Goal: Navigation & Orientation: Understand site structure

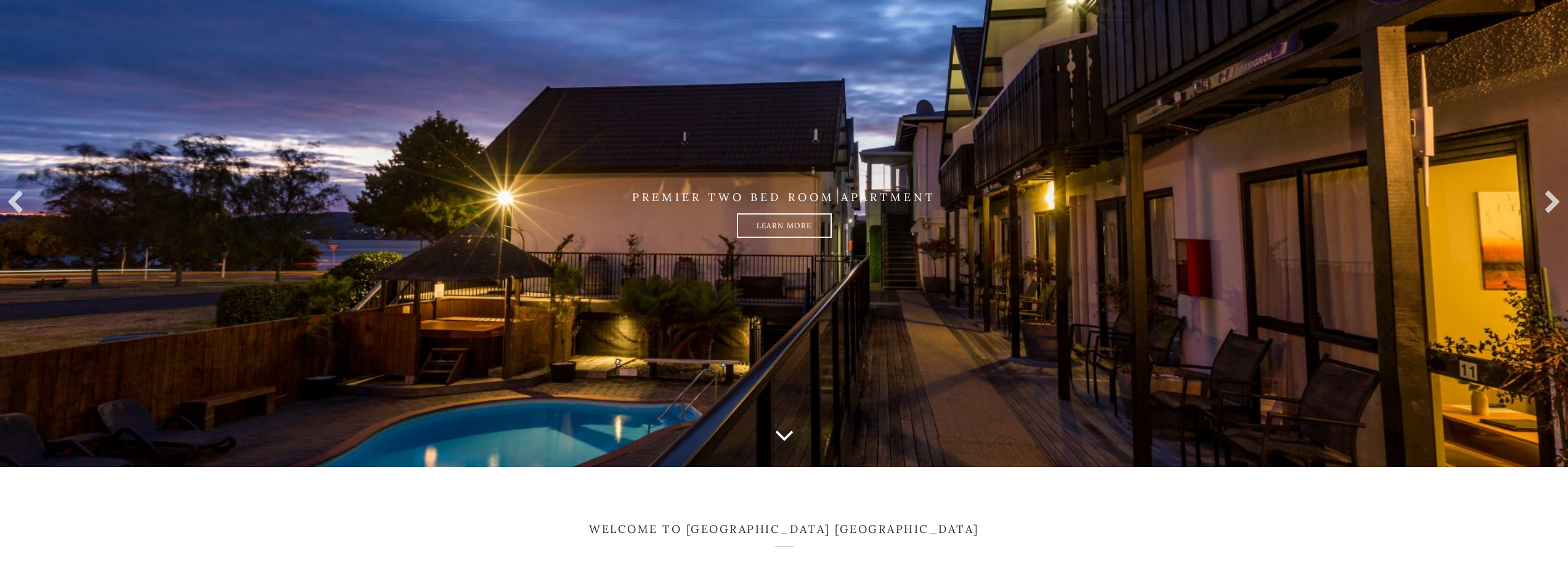
scroll to position [62, 0]
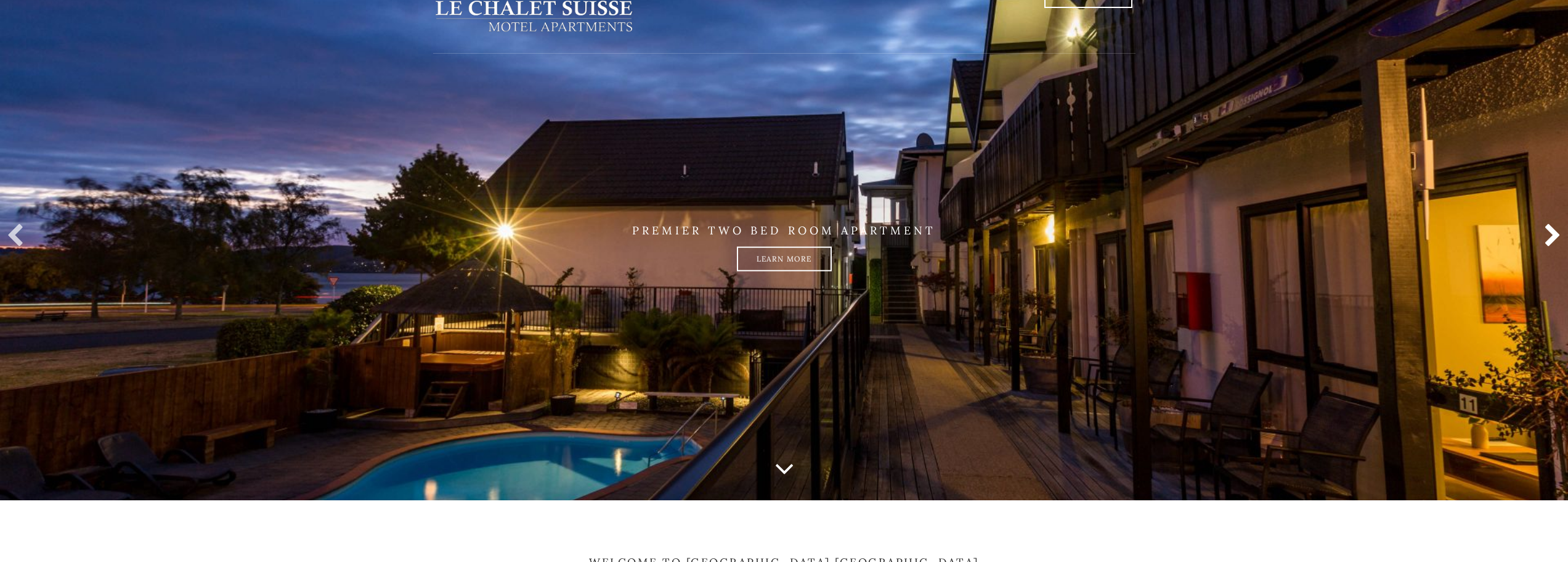
click at [1554, 233] on link at bounding box center [1549, 236] width 24 height 24
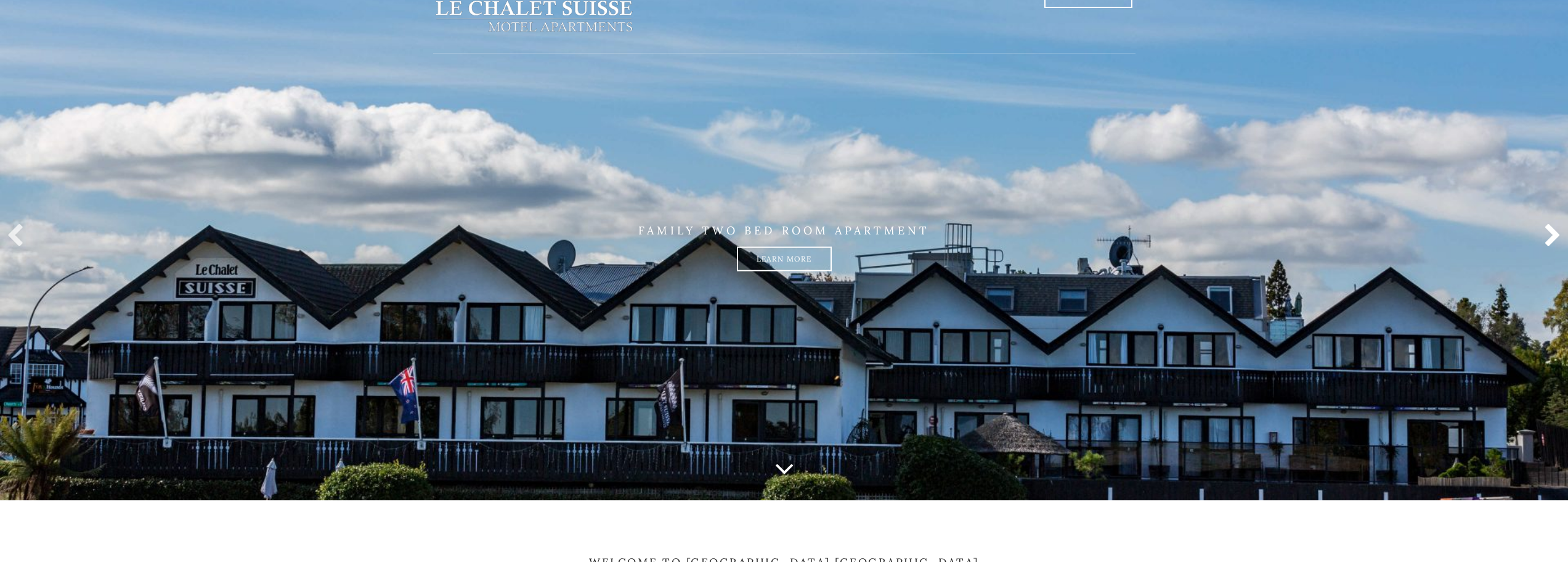
click at [1554, 233] on link at bounding box center [1549, 236] width 24 height 24
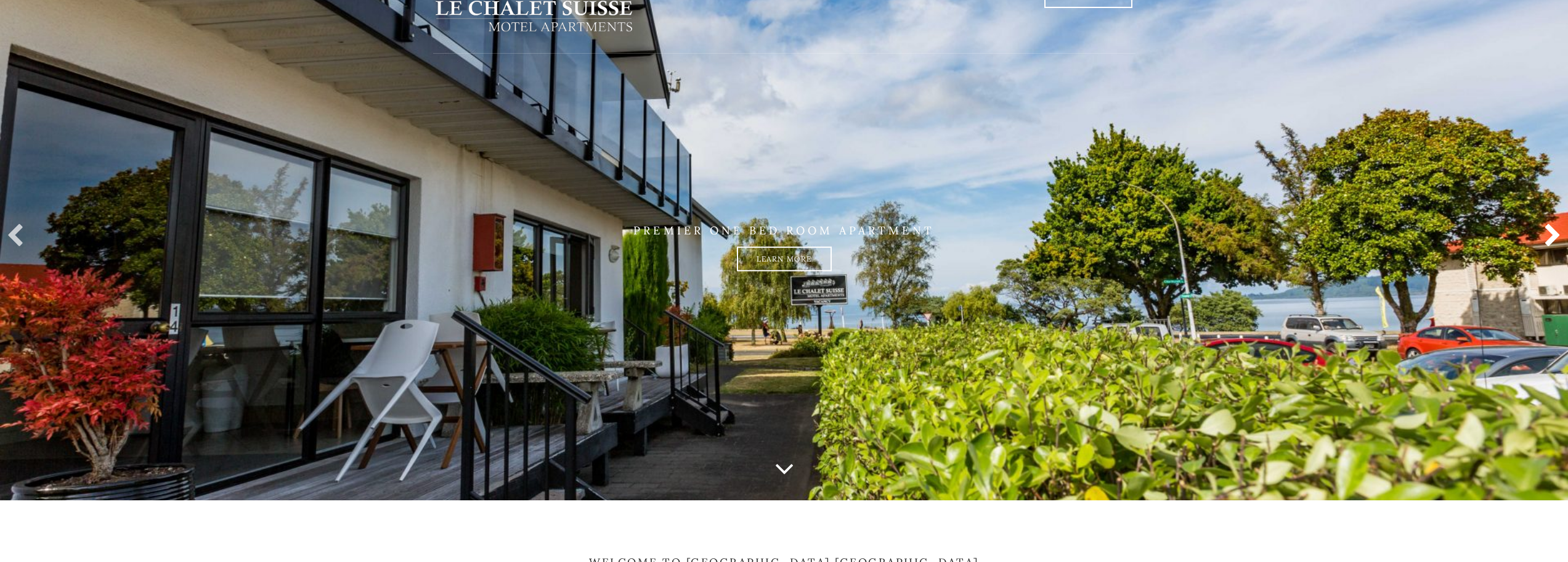
click at [1554, 233] on link at bounding box center [1549, 236] width 24 height 24
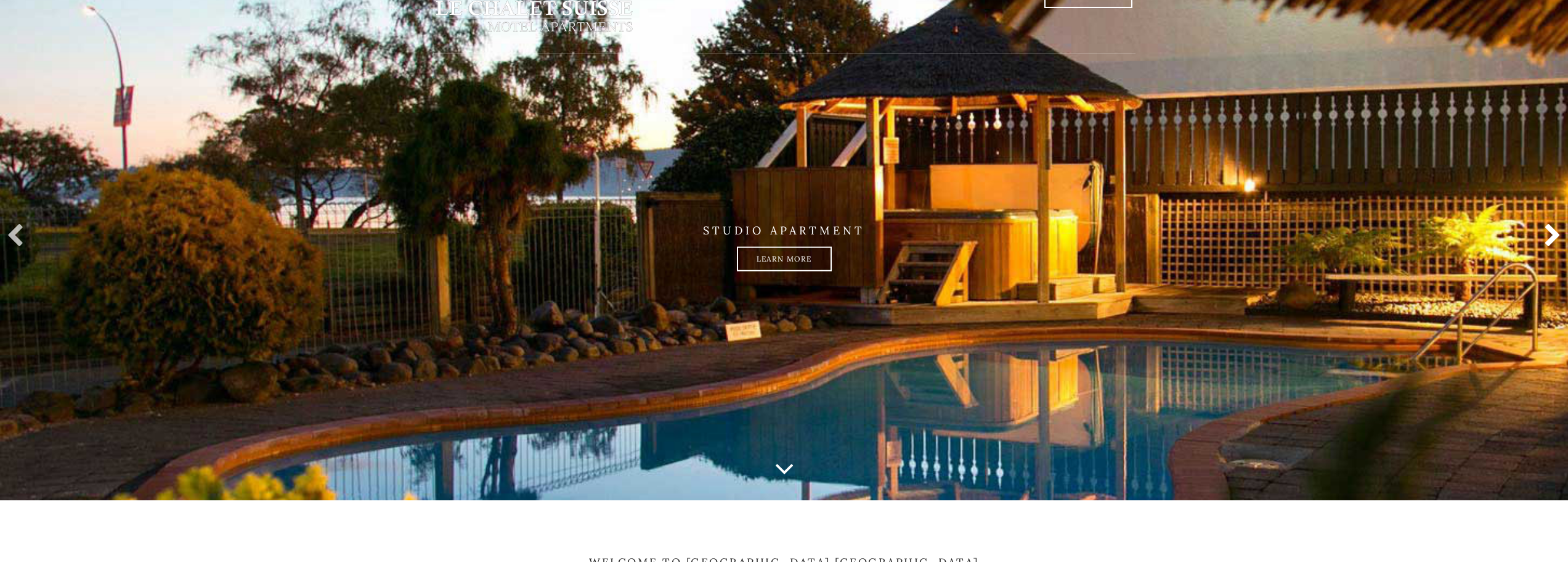
click at [1554, 233] on link at bounding box center [1549, 236] width 24 height 24
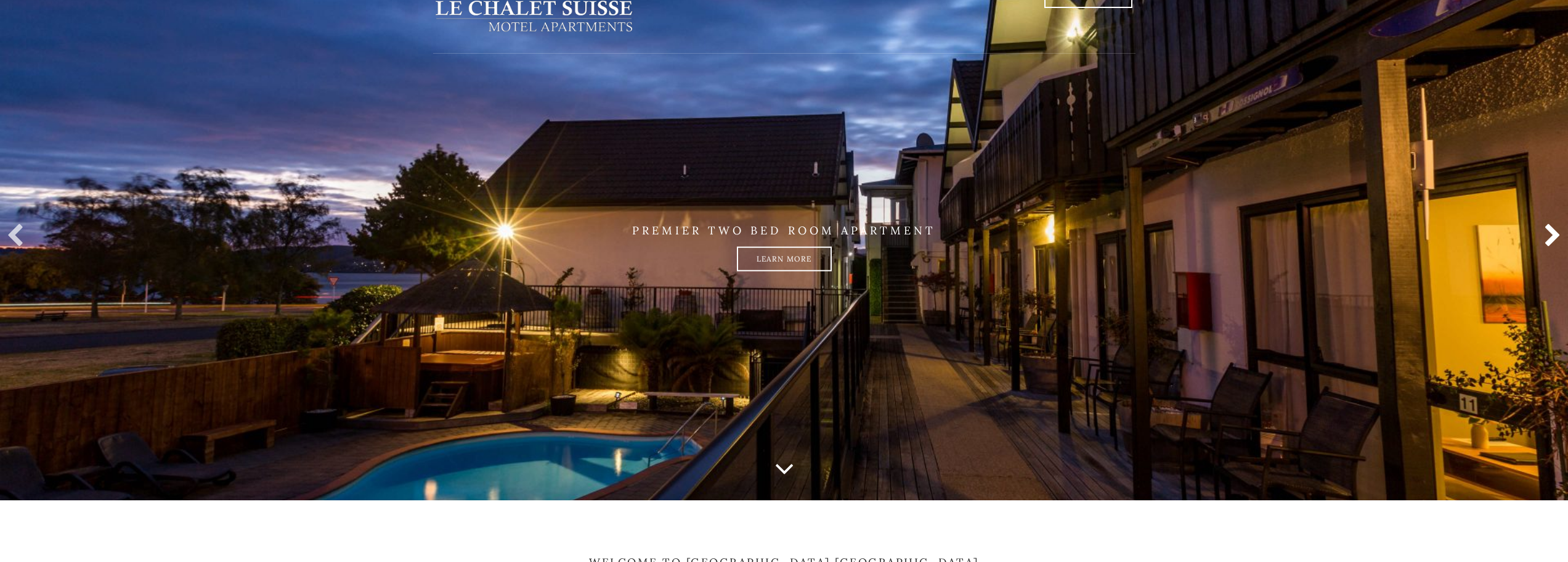
click at [1554, 233] on link at bounding box center [1549, 236] width 24 height 24
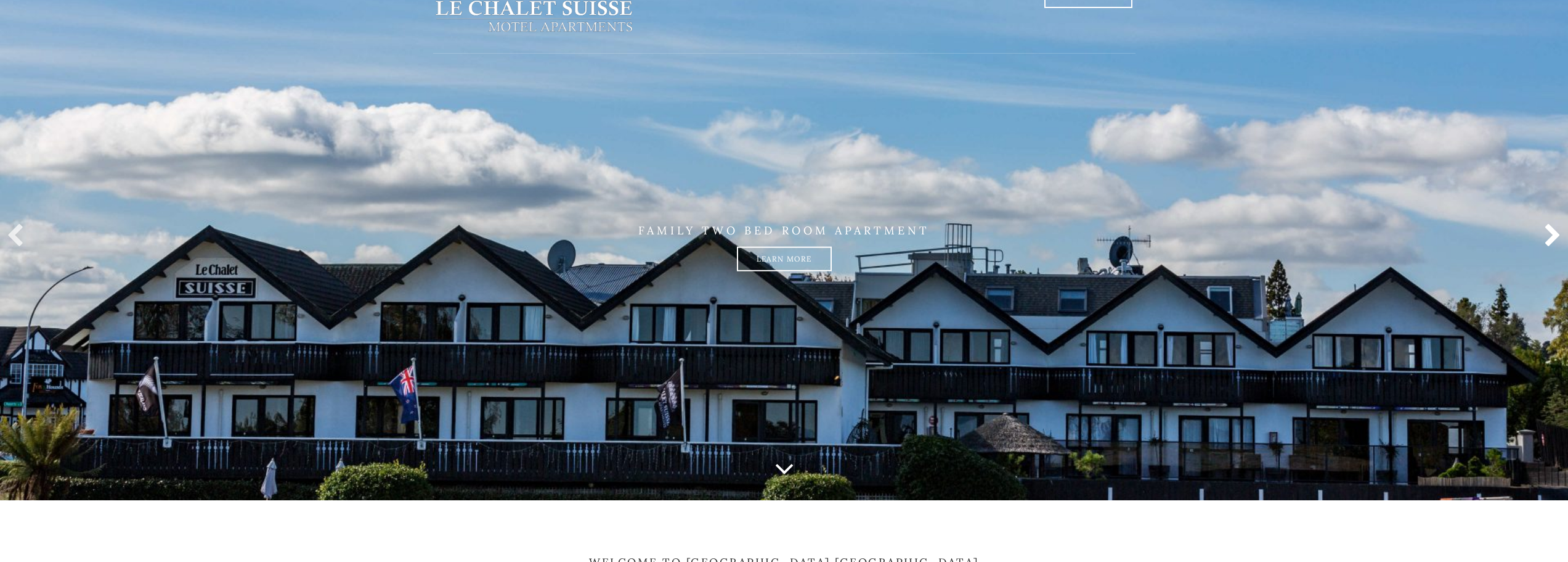
click at [1554, 233] on link at bounding box center [1549, 236] width 24 height 24
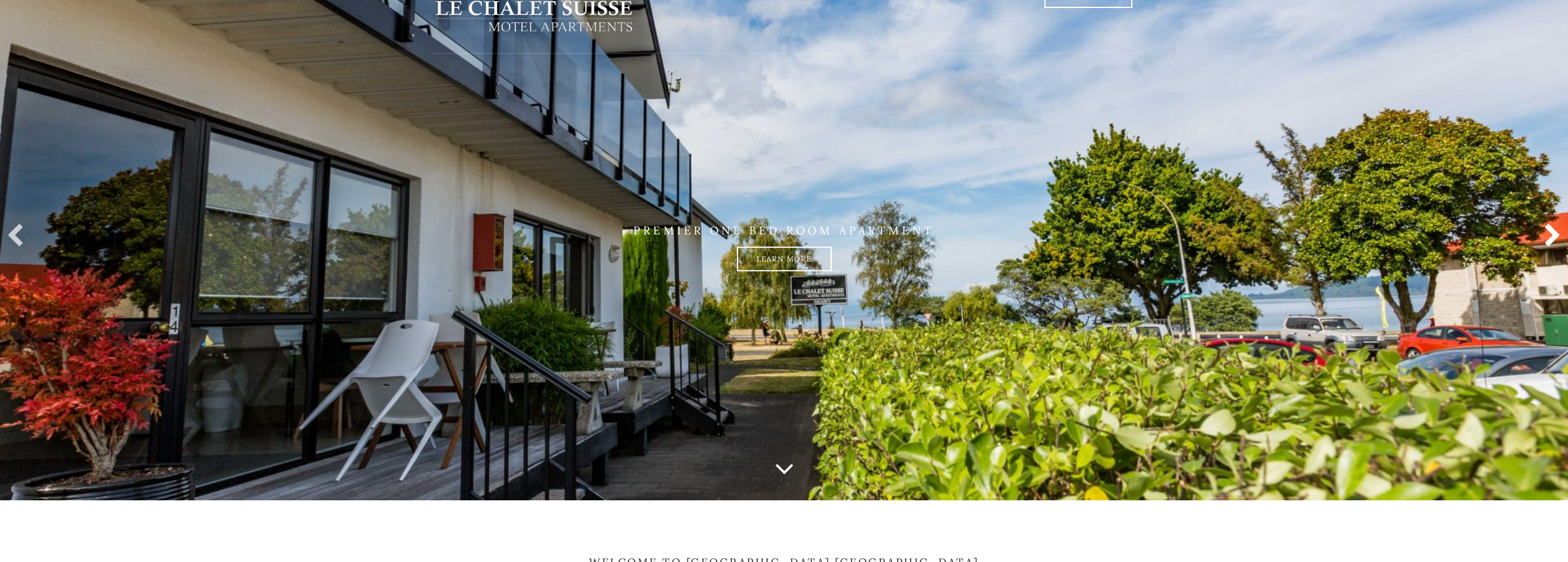
click at [1554, 233] on link at bounding box center [1549, 236] width 24 height 24
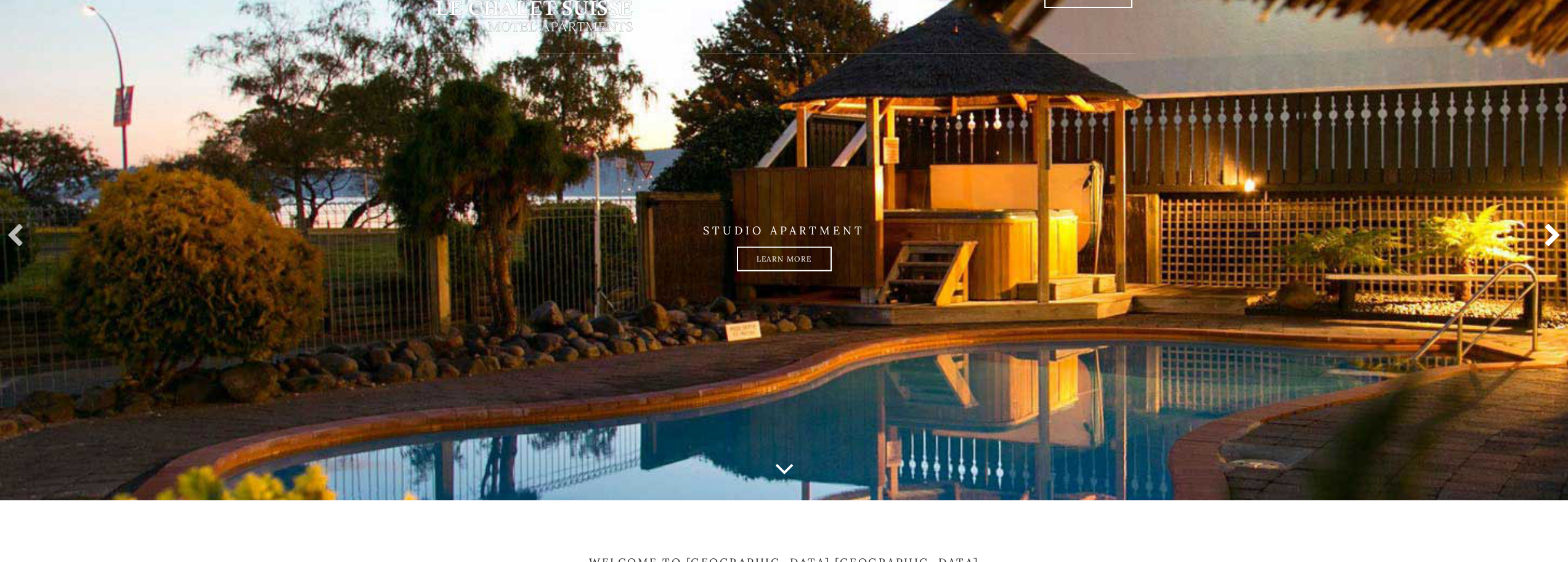
click at [1554, 233] on link at bounding box center [1549, 236] width 24 height 24
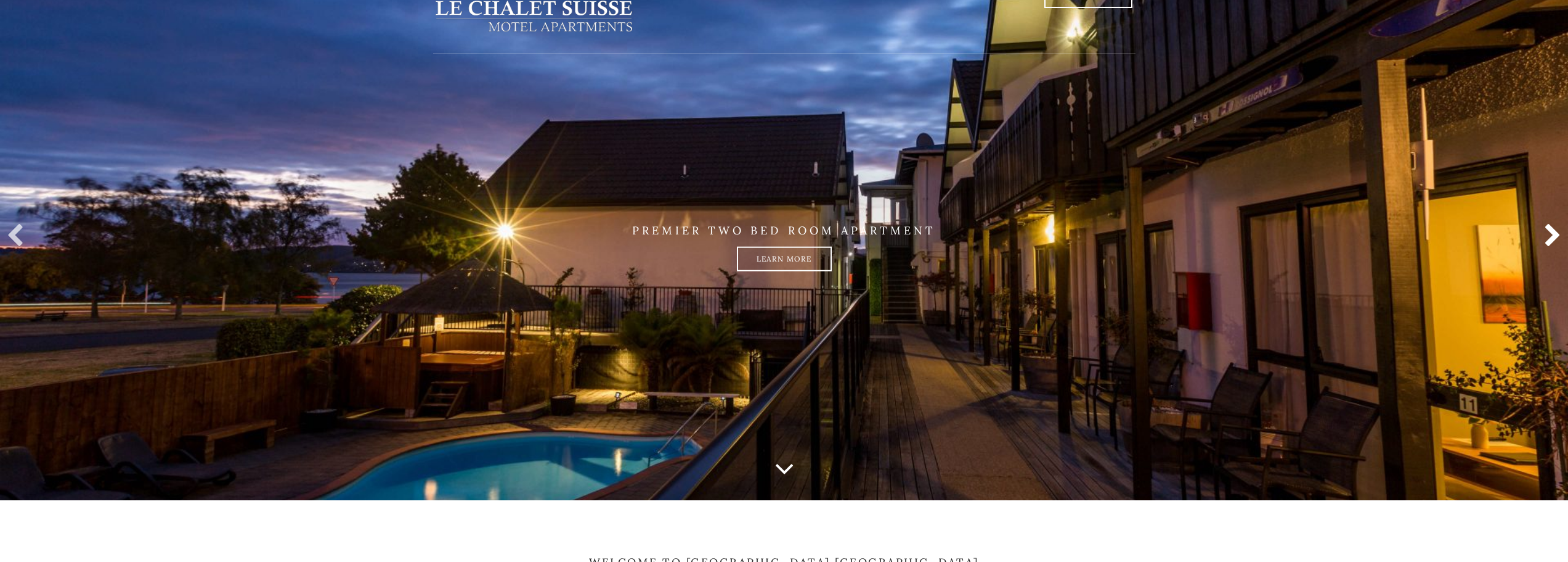
click at [1554, 233] on link at bounding box center [1549, 236] width 24 height 24
